Goal: Task Accomplishment & Management: Manage account settings

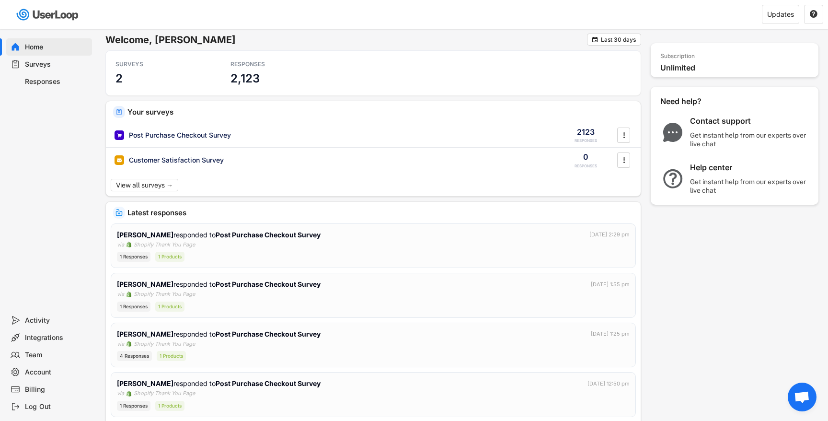
click at [75, 63] on div "Surveys" at bounding box center [56, 64] width 63 height 9
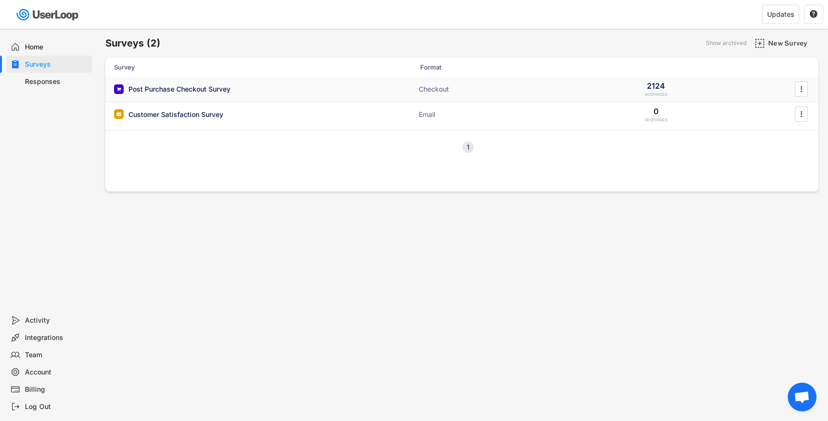
drag, startPoint x: 230, startPoint y: 85, endPoint x: 251, endPoint y: 86, distance: 21.6
click at [230, 85] on div "Post Purchase Checkout Survey" at bounding box center [179, 89] width 102 height 10
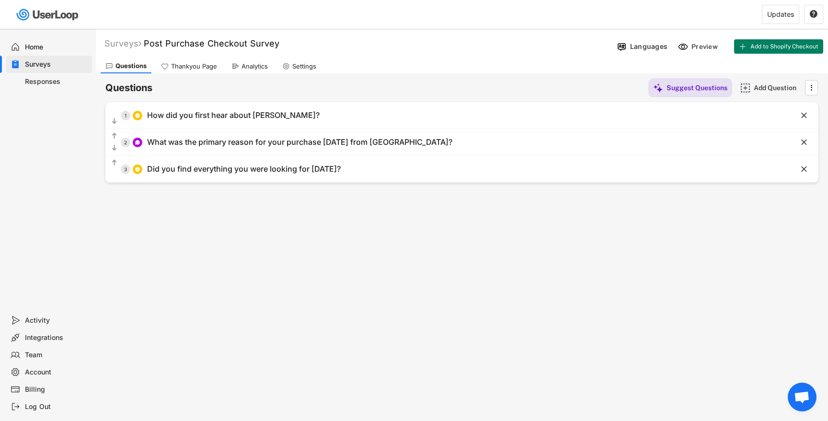
drag, startPoint x: 52, startPoint y: 79, endPoint x: 58, endPoint y: 80, distance: 6.5
click at [52, 79] on div "Responses" at bounding box center [56, 81] width 63 height 9
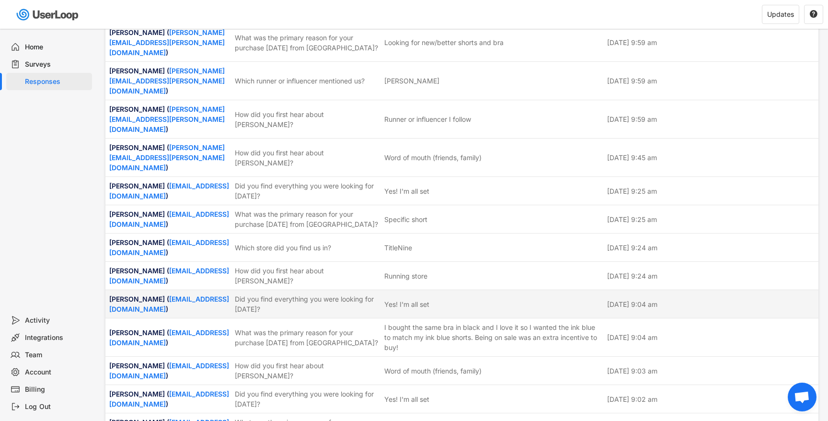
scroll to position [1085, 0]
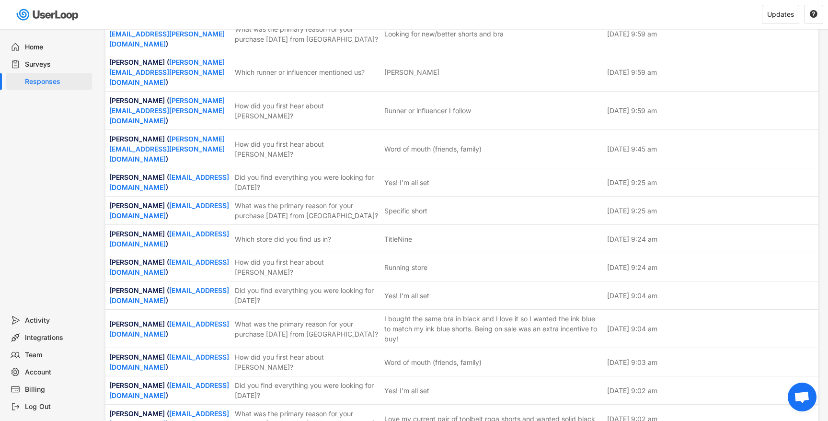
click at [33, 65] on div "Surveys" at bounding box center [56, 64] width 63 height 9
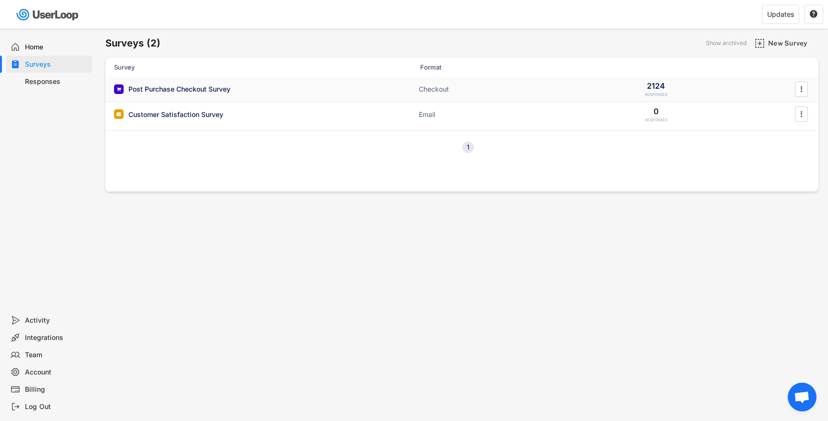
click at [215, 95] on div "Post Purchase Checkout Survey ACTIVE Checkout 2124 RESPONSES " at bounding box center [461, 89] width 713 height 25
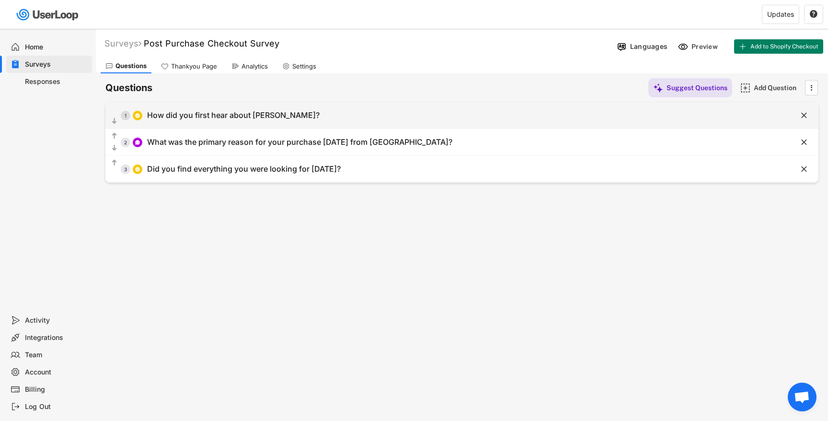
click at [249, 121] on div "  1 How did you first hear about [PERSON_NAME]?" at bounding box center [437, 115] width 665 height 22
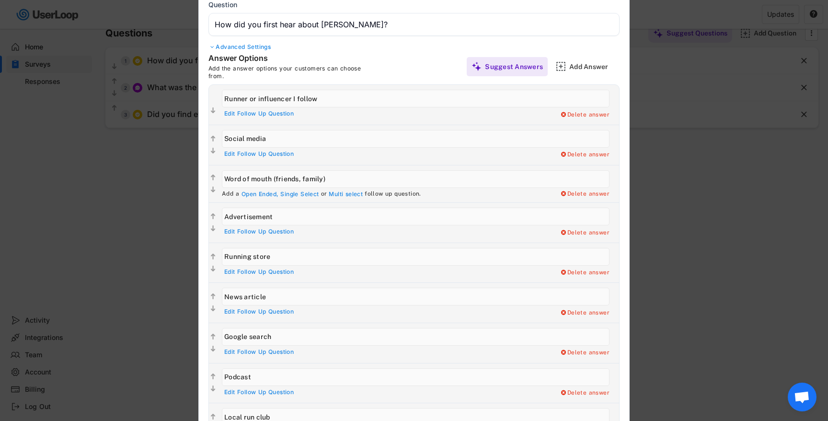
scroll to position [57, 0]
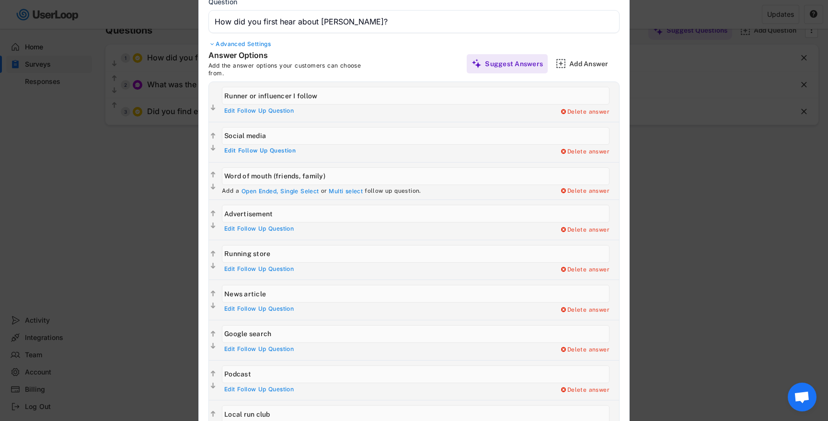
click at [279, 150] on div "Edit Follow Up Question" at bounding box center [259, 151] width 71 height 8
type input "Which social media channel?"
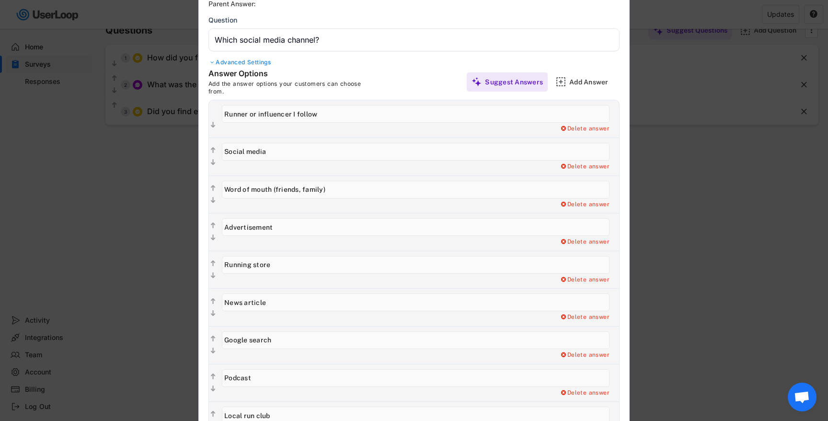
type input "Instagram"
type input "Facebook"
type input "Twitter"
type input "Pinterest"
type input "TikTok"
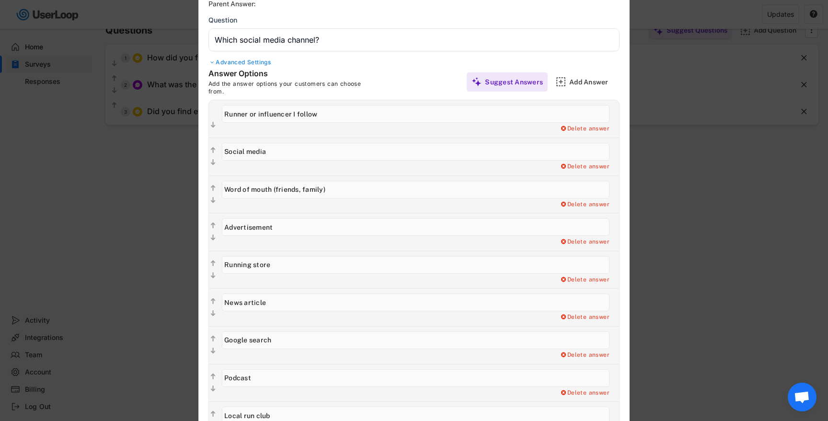
type input "Other"
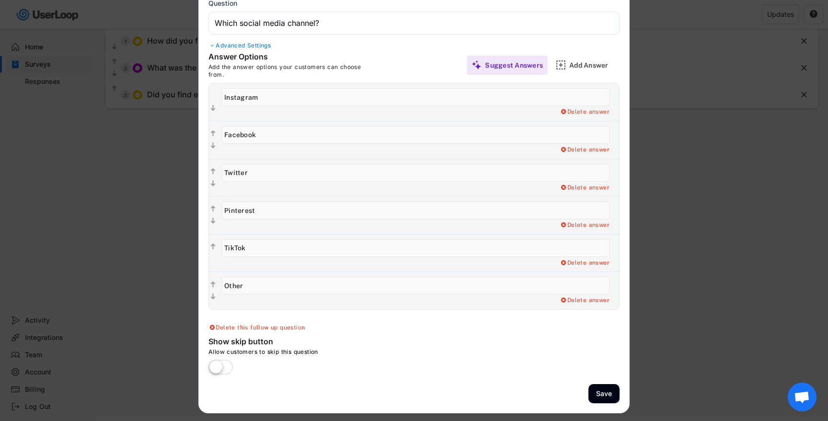
scroll to position [74, 0]
click at [601, 66] on div "Add Answer" at bounding box center [593, 65] width 48 height 9
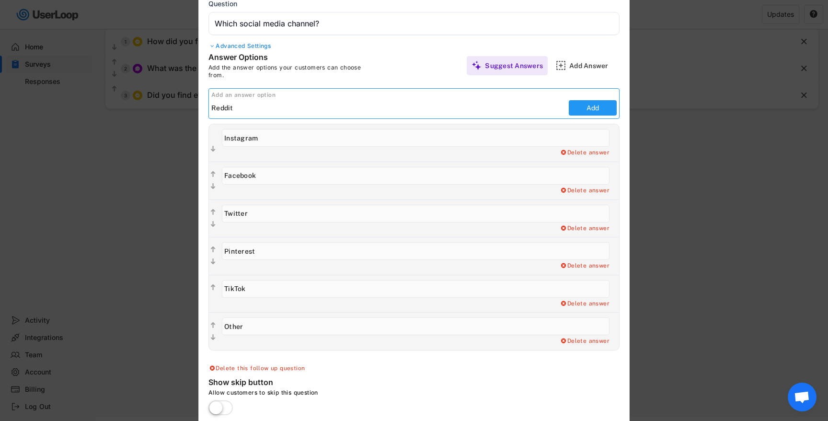
type input "Reddit"
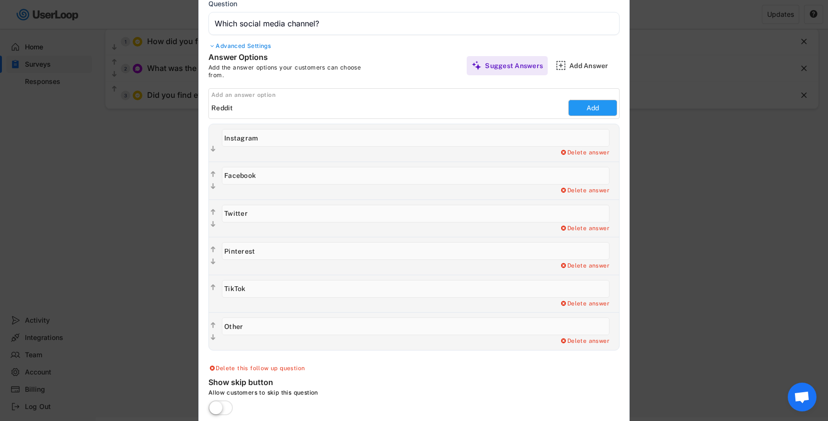
click at [608, 111] on button "Add" at bounding box center [593, 107] width 48 height 15
type input "Reddit"
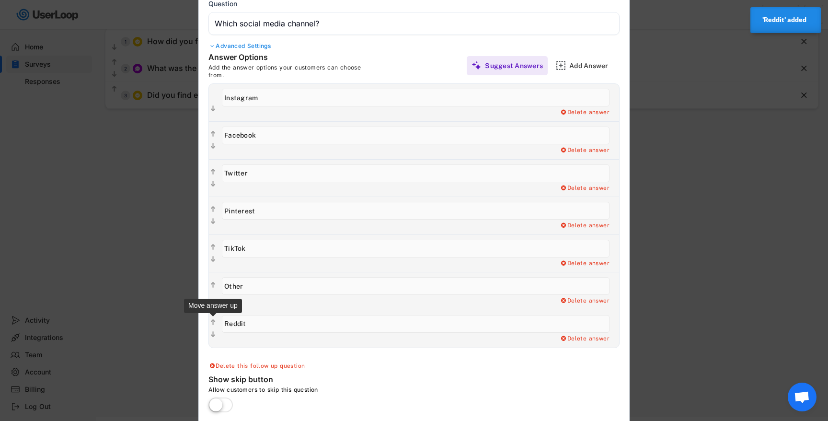
click at [214, 322] on text "" at bounding box center [213, 322] width 5 height 8
type input "Reddit"
type input "Other"
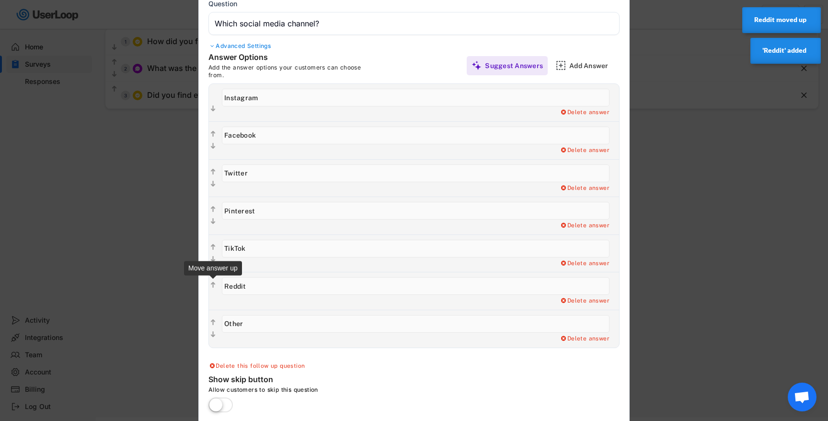
click at [212, 282] on text "" at bounding box center [213, 285] width 5 height 8
type input "Reddit"
type input "TikTok"
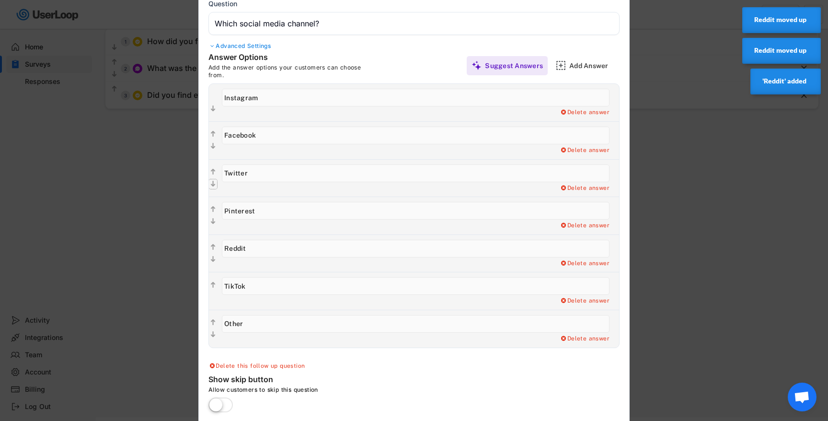
click at [213, 184] on text "" at bounding box center [213, 184] width 5 height 8
type input "Pinterest"
click at [215, 226] on icon "" at bounding box center [213, 222] width 8 height 10
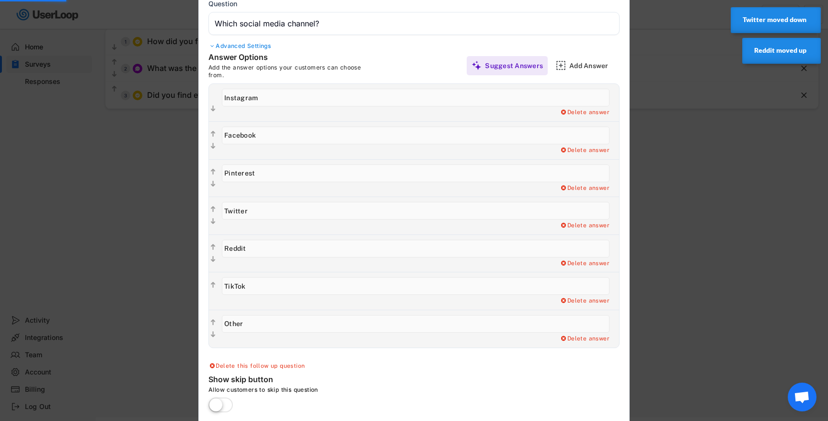
click at [214, 221] on text "" at bounding box center [213, 222] width 5 height 8
type input "Reddit"
type input "Twitter"
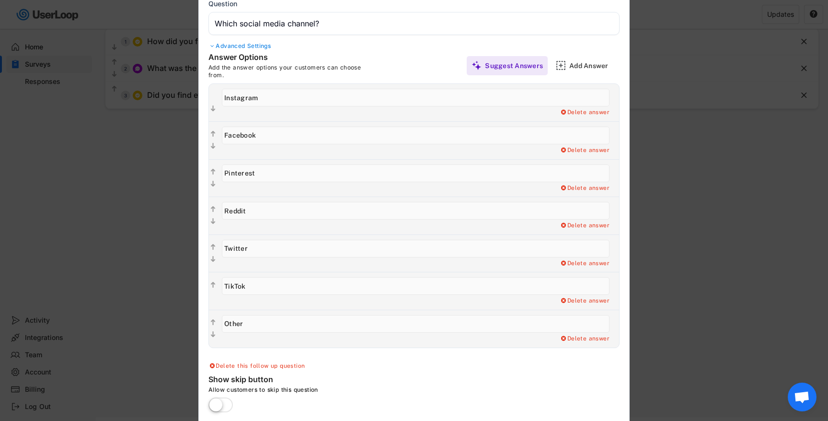
scroll to position [104, 0]
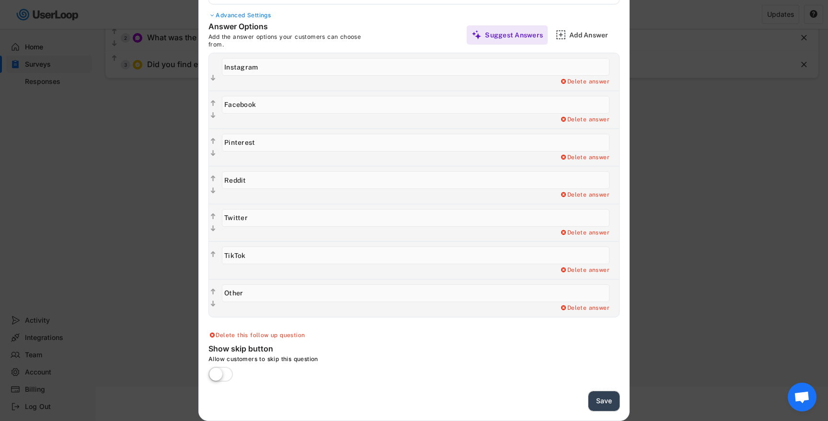
click at [609, 398] on button "Save" at bounding box center [603, 401] width 31 height 20
type input "How did you first hear about [PERSON_NAME]?"
type input "Runner or influencer I follow"
type input "Social media"
type input "Word of mouth (friends, family)"
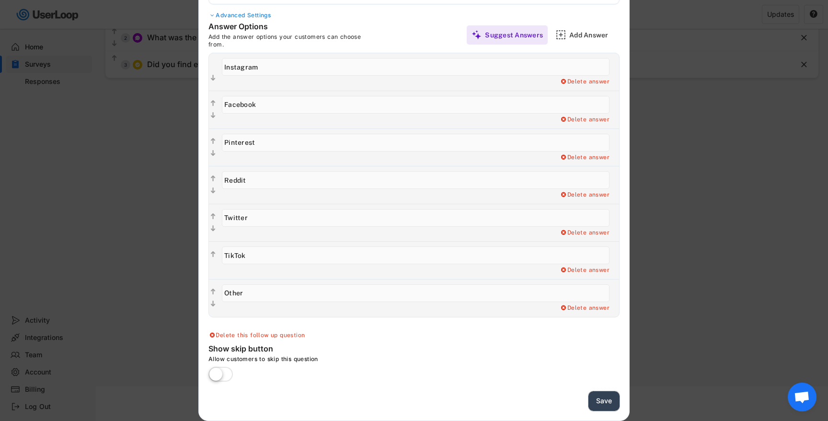
type input "Advertisement"
type input "Running store"
type input "News article"
type input "Google search"
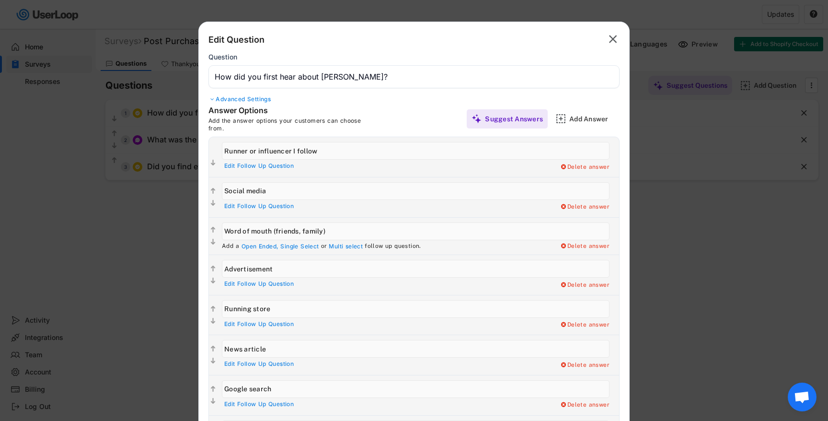
scroll to position [0, 0]
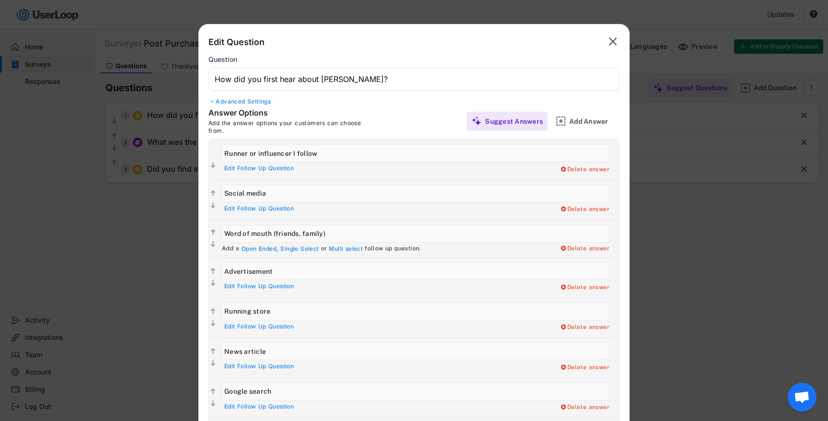
click at [609, 50] on div "Back Edit Question Parent Answer: " at bounding box center [413, 42] width 411 height 16
click at [610, 42] on text "" at bounding box center [613, 41] width 8 height 14
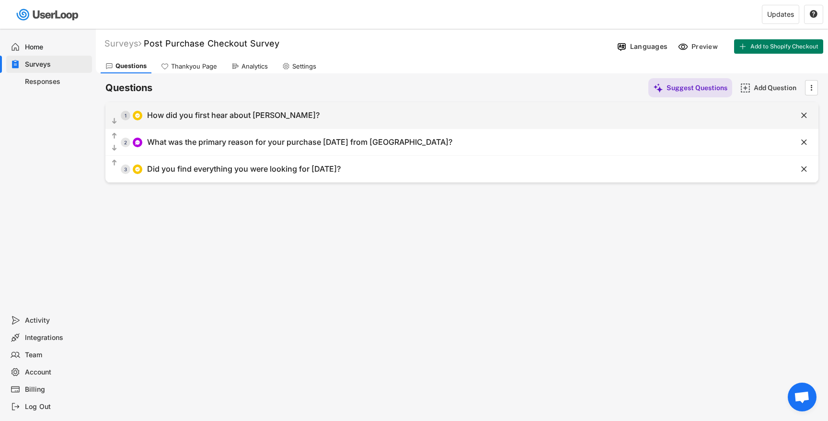
click at [198, 117] on div "How did you first hear about [PERSON_NAME]?" at bounding box center [233, 115] width 172 height 10
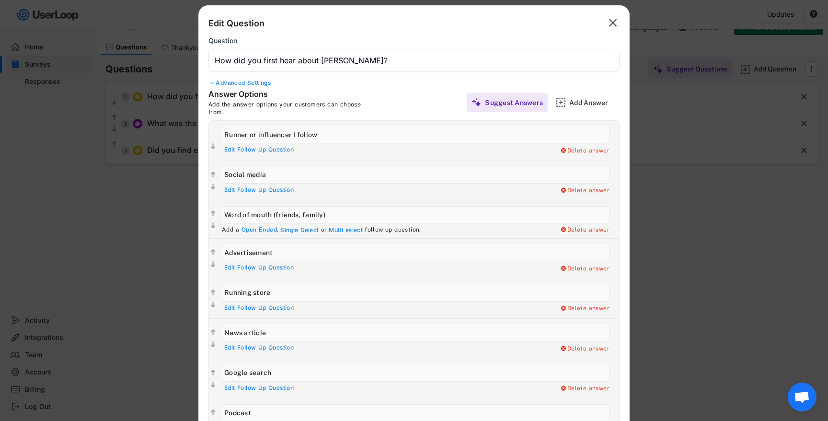
scroll to position [23, 0]
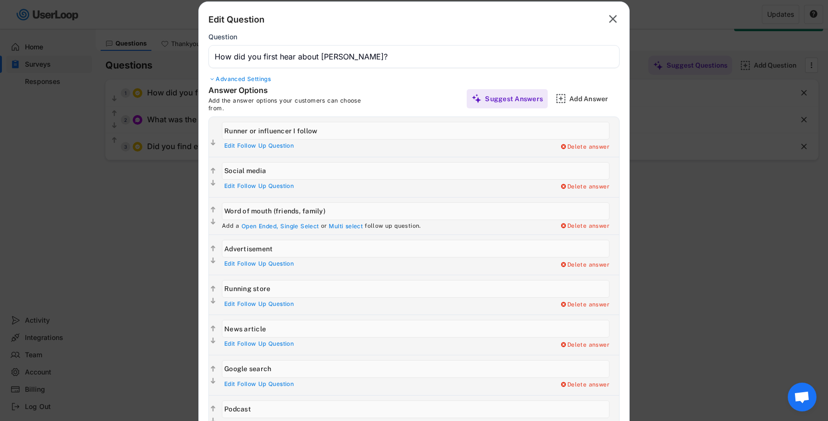
click at [248, 185] on div "Edit Follow Up Question" at bounding box center [258, 186] width 69 height 8
type input "Which social media channel?"
type input "Instagram"
type input "Facebook"
type input "Pinterest"
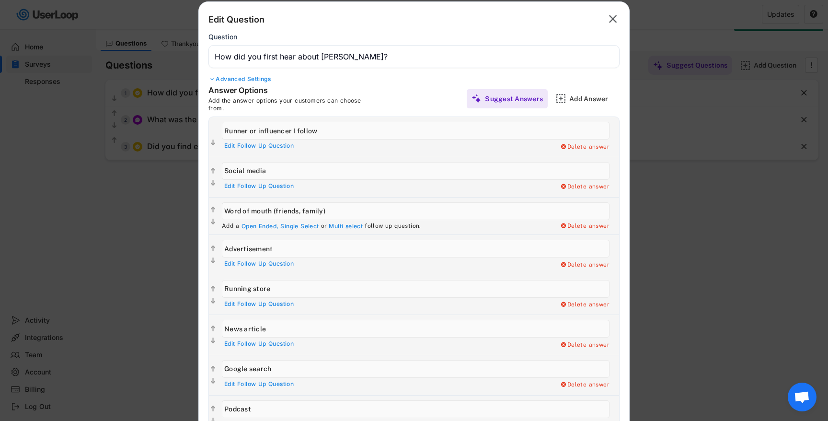
type input "Reddit"
type input "Twitter"
type input "TikTok"
type input "Other"
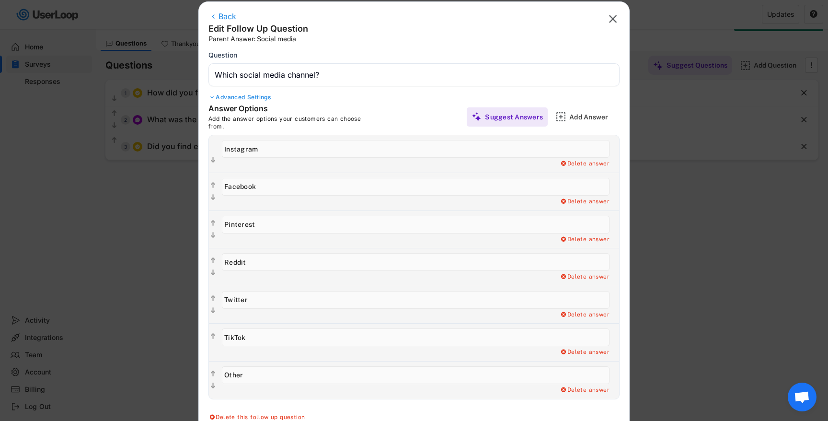
click at [153, 229] on div at bounding box center [414, 210] width 828 height 421
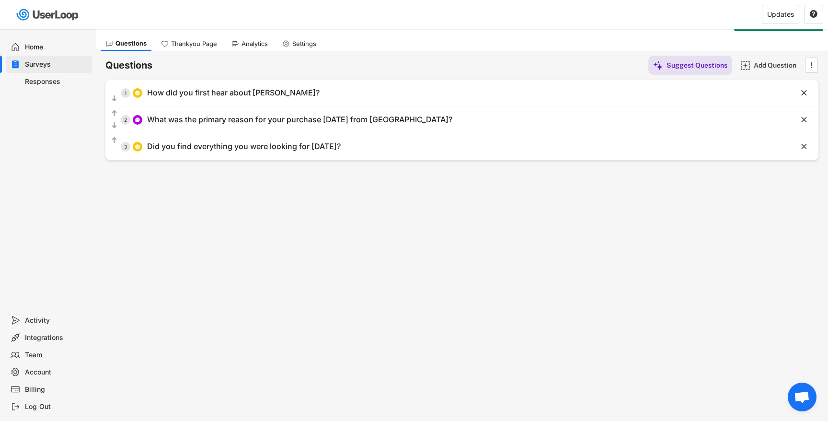
click at [36, 50] on div "Home" at bounding box center [56, 47] width 63 height 9
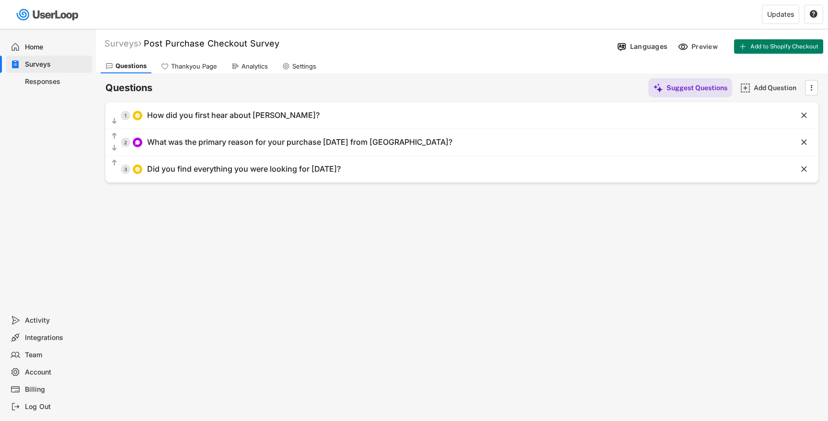
click at [69, 71] on div "Surveys" at bounding box center [49, 64] width 86 height 17
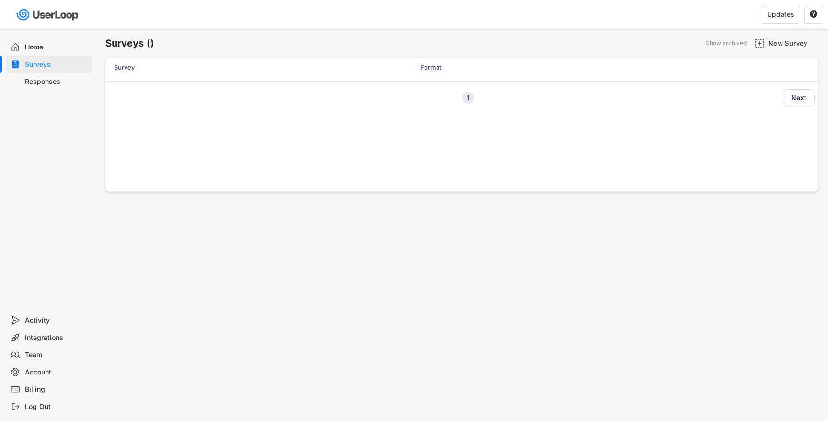
click at [69, 83] on div "Responses" at bounding box center [56, 81] width 63 height 9
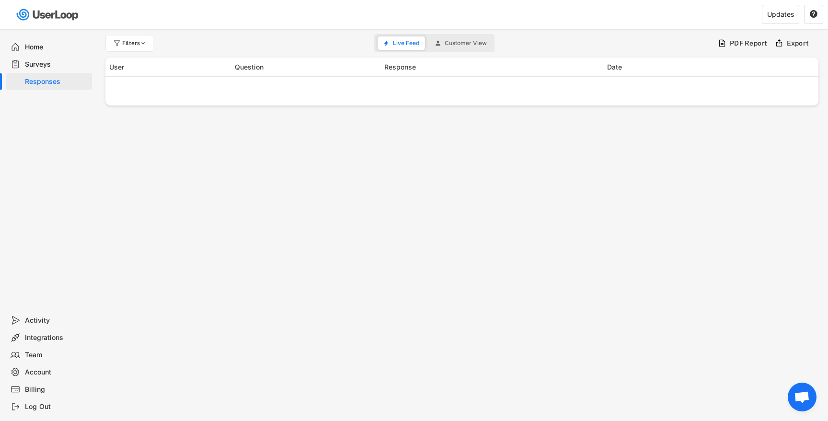
click at [67, 64] on div "Surveys" at bounding box center [56, 64] width 63 height 9
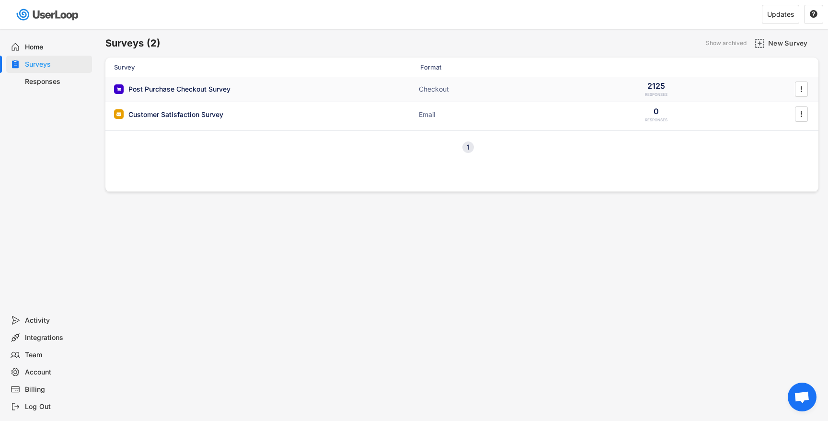
click at [178, 91] on div "Post Purchase Checkout Survey" at bounding box center [179, 89] width 102 height 10
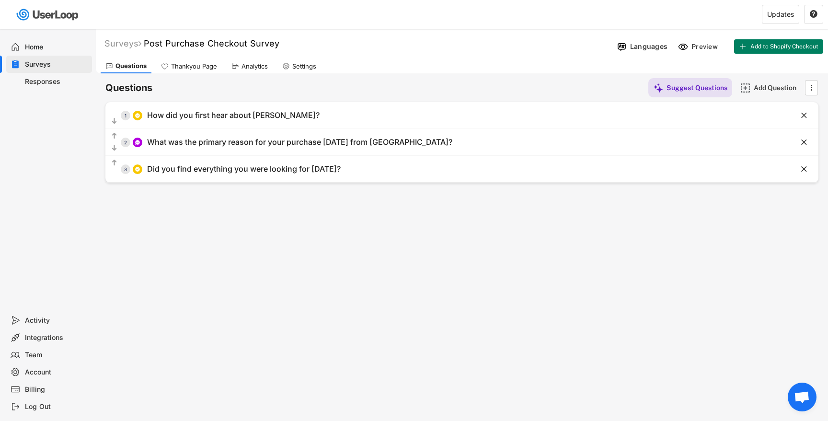
click at [254, 69] on div "Analytics" at bounding box center [254, 66] width 26 height 8
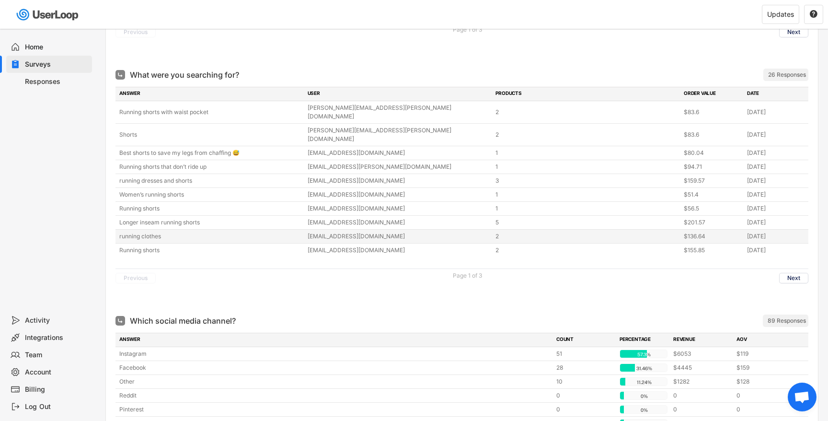
scroll to position [1782, 0]
